Goal: Task Accomplishment & Management: Use online tool/utility

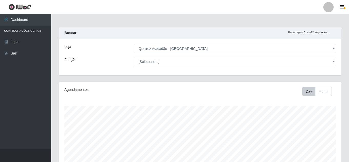
select select "225"
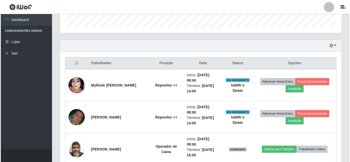
scroll to position [174, 0]
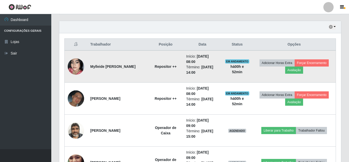
click at [75, 68] on img at bounding box center [76, 66] width 16 height 29
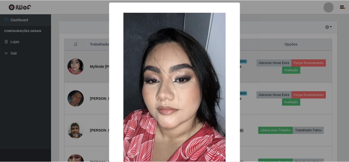
scroll to position [106, 279]
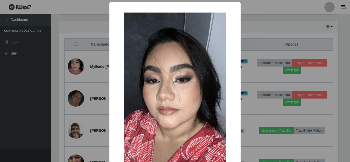
click at [78, 67] on div "× OK Cancel" at bounding box center [175, 81] width 350 height 162
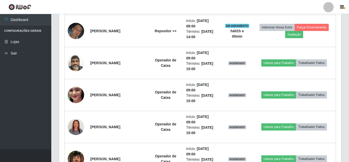
scroll to position [242, 0]
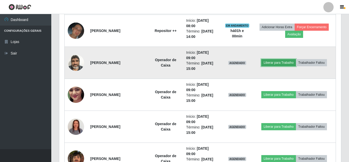
click at [284, 64] on button "Liberar para Trabalho" at bounding box center [278, 62] width 35 height 7
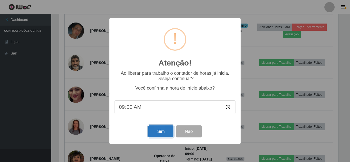
click at [163, 133] on button "Sim" at bounding box center [160, 132] width 25 height 12
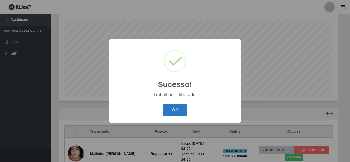
click at [172, 108] on button "OK" at bounding box center [175, 110] width 24 height 12
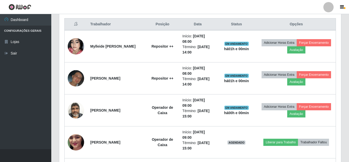
scroll to position [226, 0]
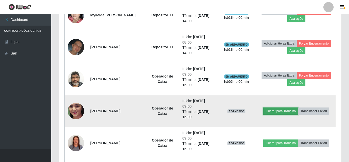
click at [285, 114] on button "Liberar para Trabalho" at bounding box center [280, 111] width 35 height 7
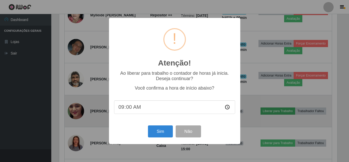
scroll to position [106, 279]
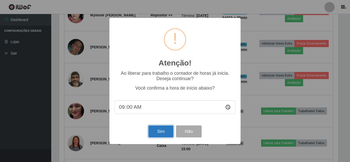
click at [166, 134] on button "Sim" at bounding box center [160, 132] width 25 height 12
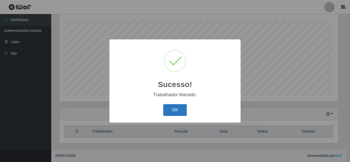
click at [181, 110] on button "OK" at bounding box center [175, 110] width 24 height 12
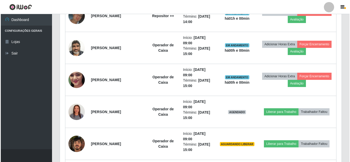
scroll to position [268, 0]
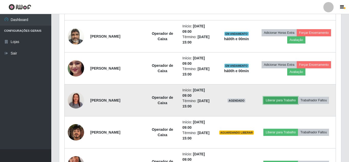
click at [277, 99] on button "Liberar para Trabalho" at bounding box center [280, 100] width 35 height 7
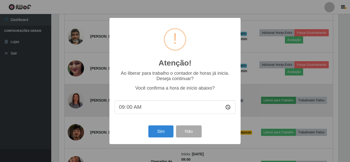
scroll to position [106, 279]
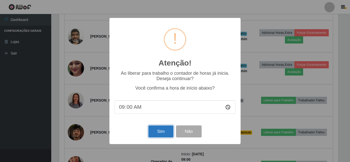
click at [155, 136] on button "Sim" at bounding box center [160, 132] width 25 height 12
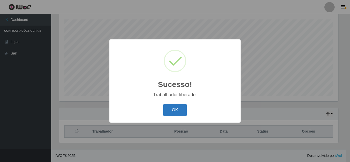
click at [177, 110] on button "OK" at bounding box center [175, 110] width 24 height 12
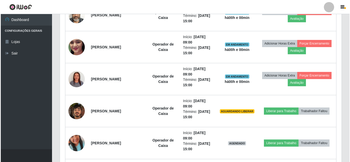
scroll to position [303, 0]
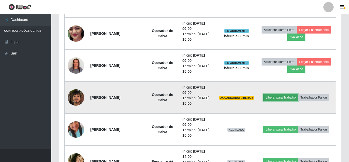
click at [286, 97] on button "Liberar para Trabalho" at bounding box center [280, 97] width 35 height 7
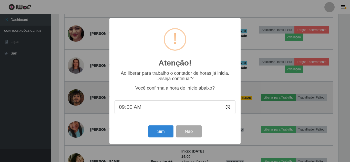
scroll to position [0, 0]
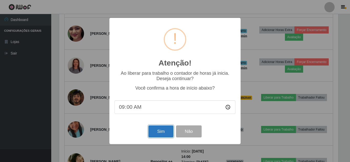
click at [161, 130] on button "Sim" at bounding box center [160, 132] width 25 height 12
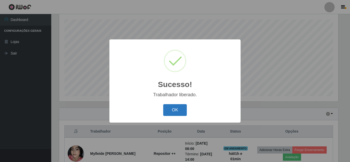
click at [177, 114] on button "OK" at bounding box center [175, 110] width 24 height 12
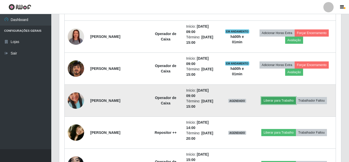
click at [284, 100] on button "Liberar para Trabalho" at bounding box center [278, 100] width 35 height 7
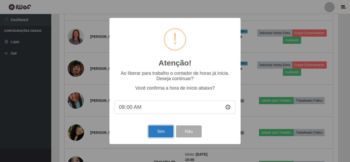
click at [164, 127] on button "Sim" at bounding box center [160, 132] width 25 height 12
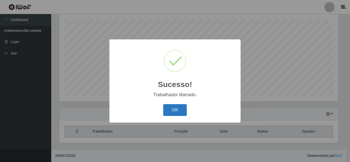
click at [180, 108] on button "OK" at bounding box center [175, 110] width 24 height 12
